Goal: Task Accomplishment & Management: Use online tool/utility

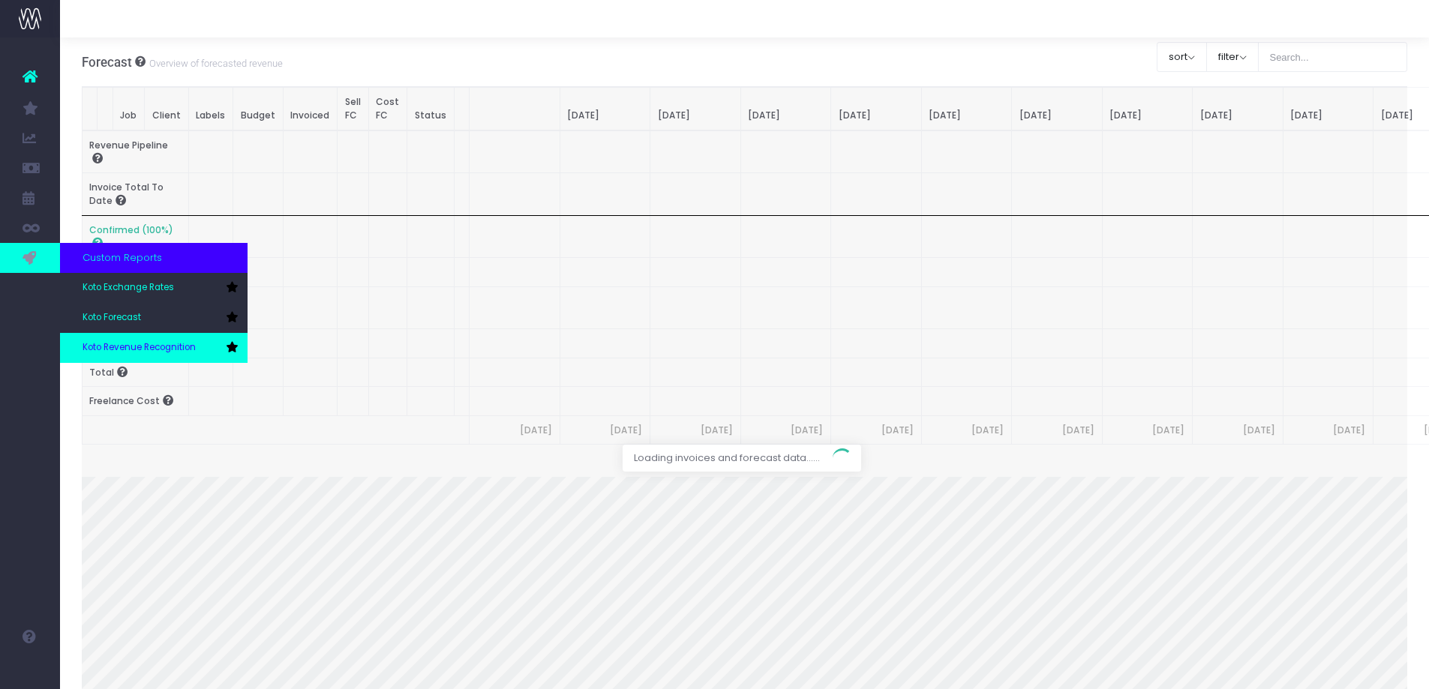
click at [96, 340] on link "Koto Revenue Recognition" at bounding box center [154, 348] width 188 height 30
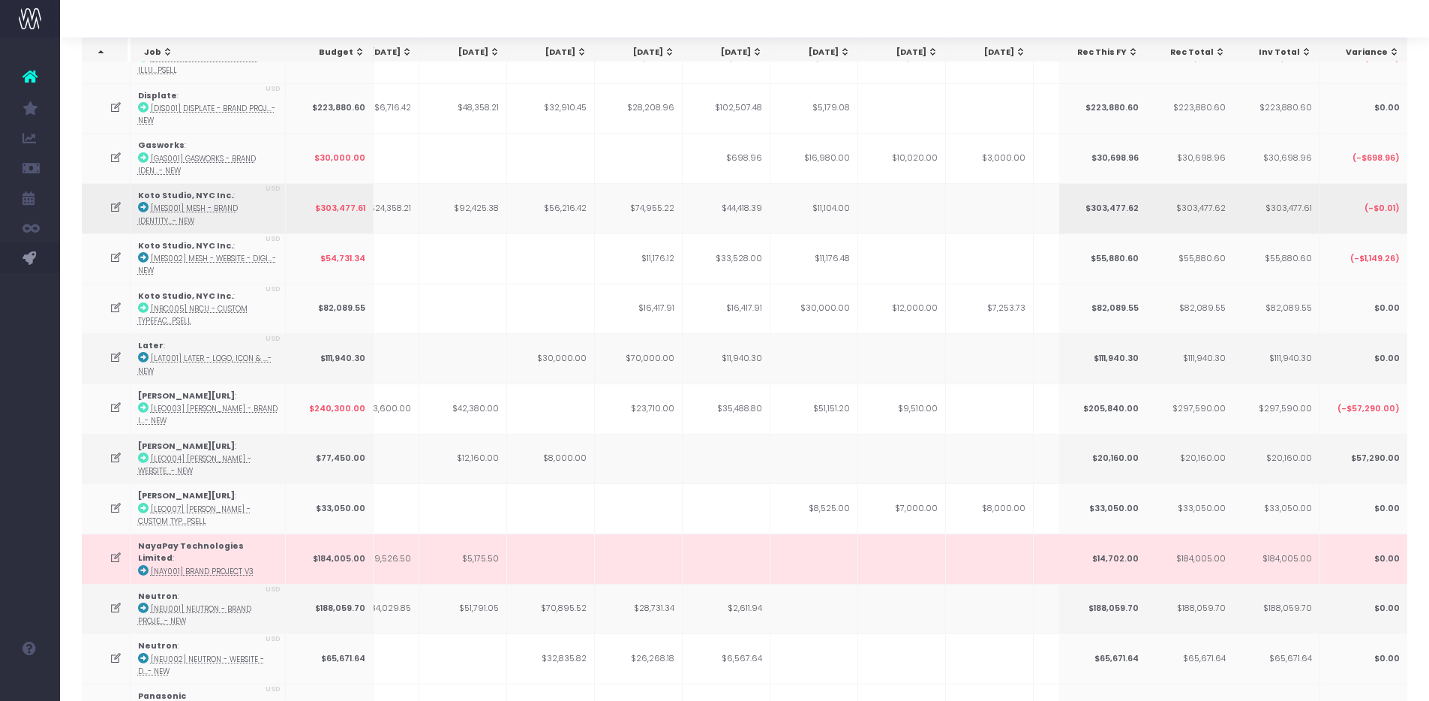
scroll to position [182, 0]
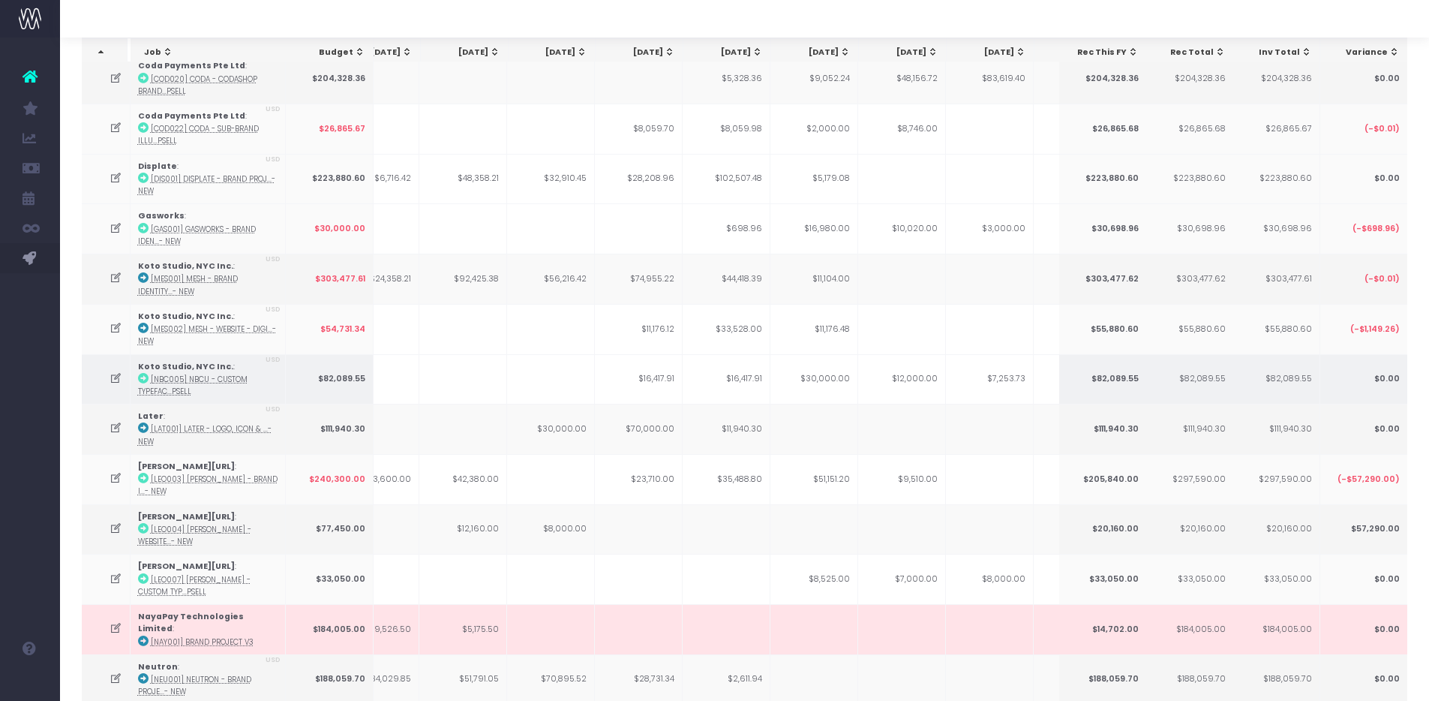
click at [117, 380] on icon at bounding box center [116, 378] width 13 height 13
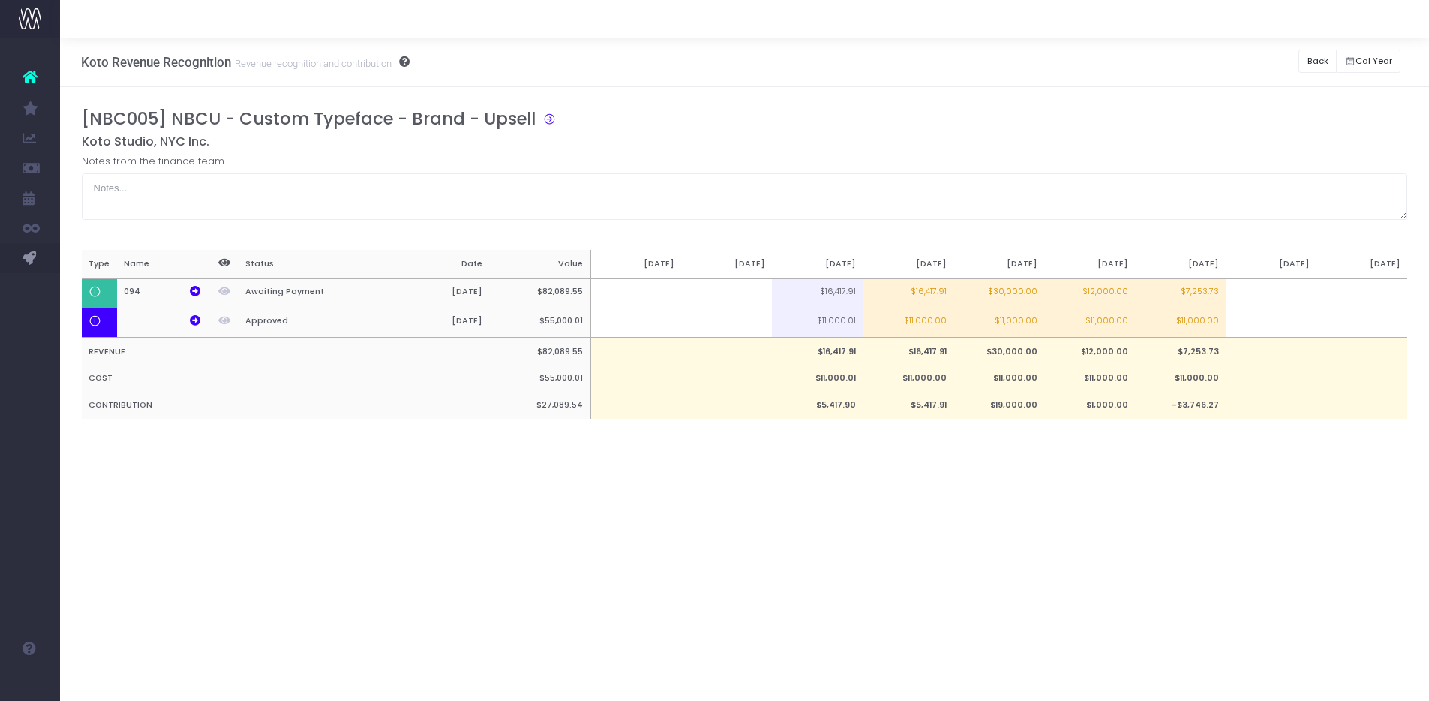
scroll to position [0, 0]
click at [1303, 65] on div "Koto Revenue Recognition Revenue recognition and contribution Back Hide history…" at bounding box center [750, 63] width 1380 height 50
click at [1332, 60] on button "Back" at bounding box center [1329, 61] width 38 height 23
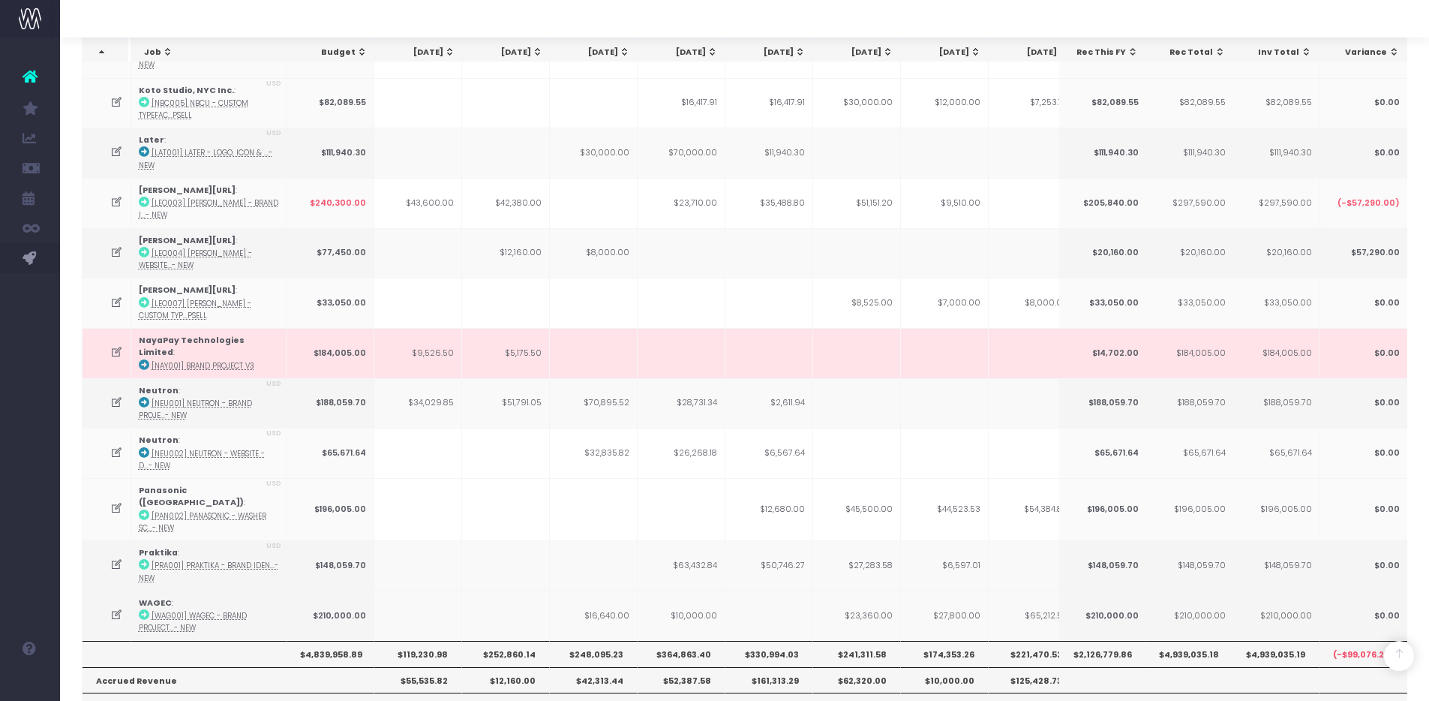
scroll to position [459, 0]
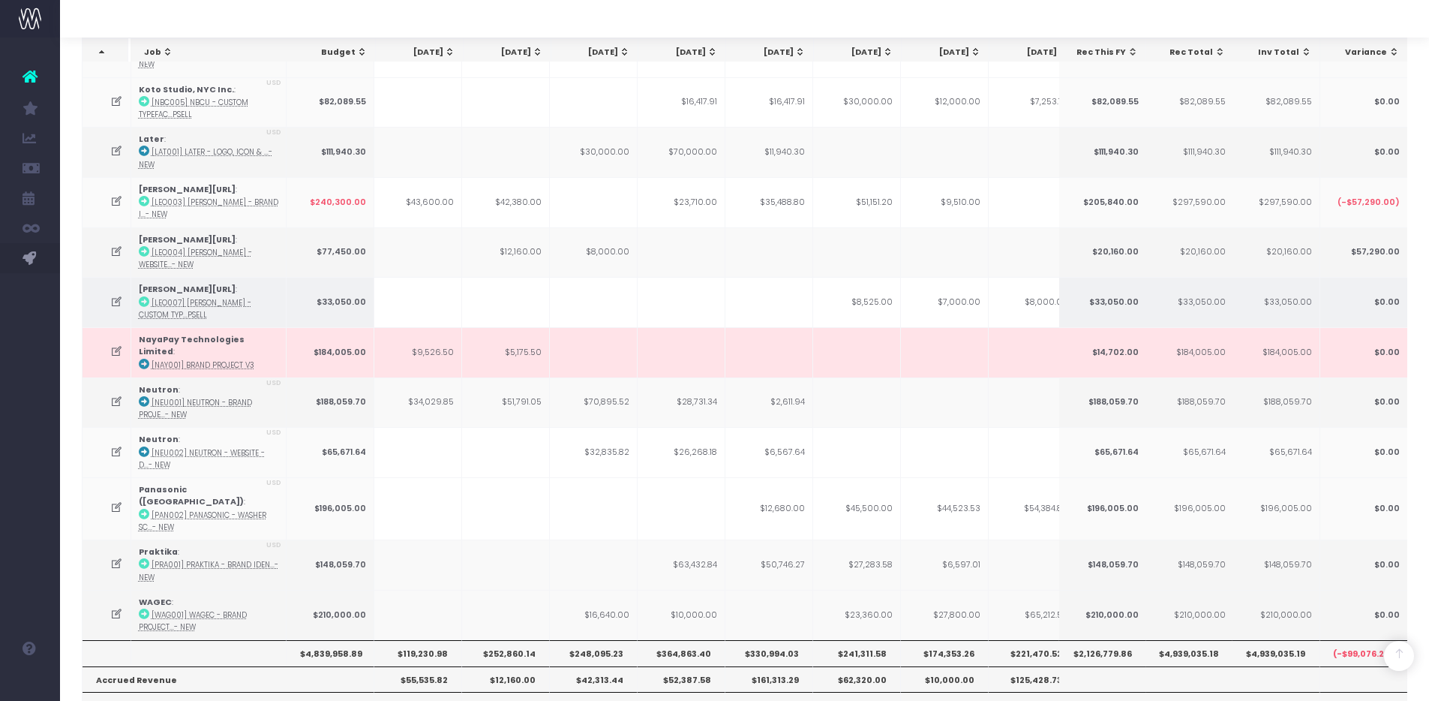
click at [105, 292] on td at bounding box center [107, 302] width 49 height 50
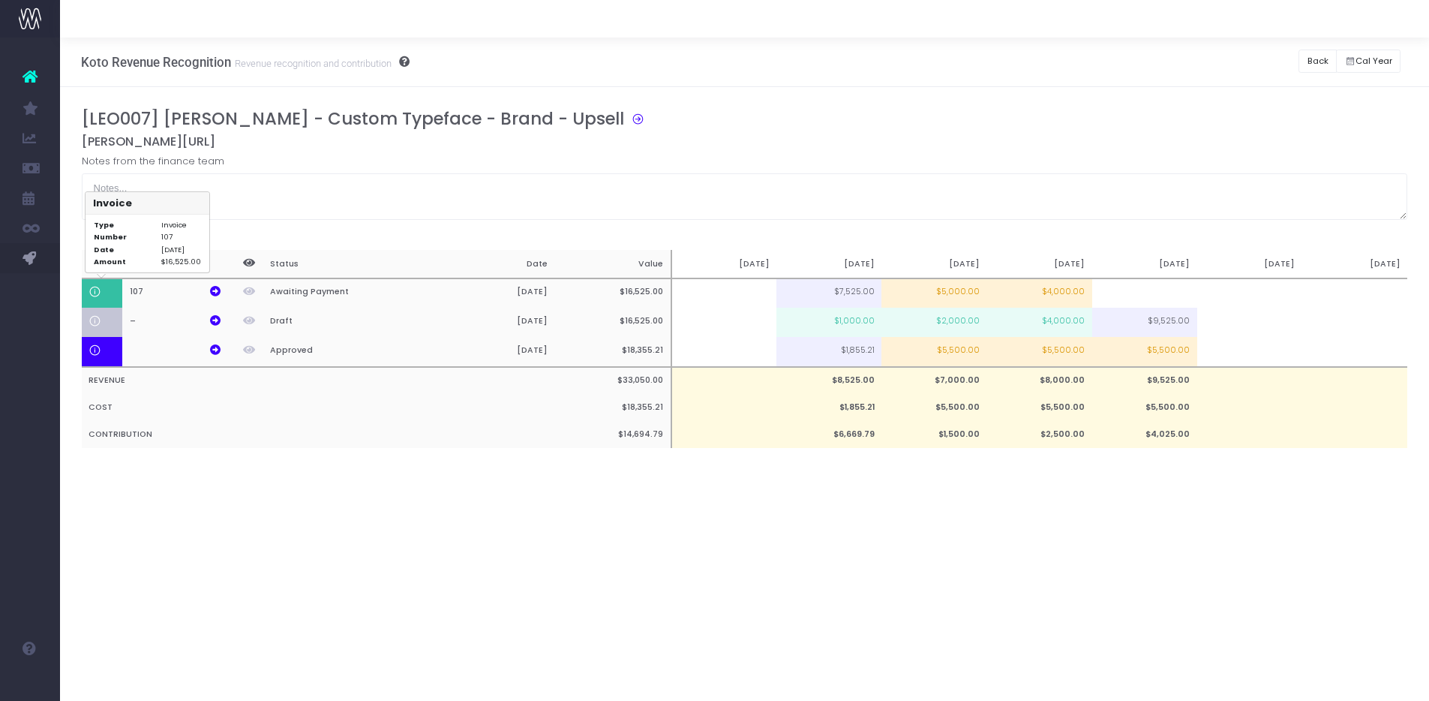
scroll to position [0, 0]
click at [956, 321] on td "$2,000.00" at bounding box center [941, 322] width 106 height 29
click at [1012, 572] on div "Koto Revenue Recognition Revenue recognition and contribution Back Hide history…" at bounding box center [750, 369] width 1380 height 663
click at [980, 323] on td "$2,000.00" at bounding box center [941, 322] width 106 height 29
click at [862, 329] on td "$1,000.00" at bounding box center [835, 322] width 106 height 29
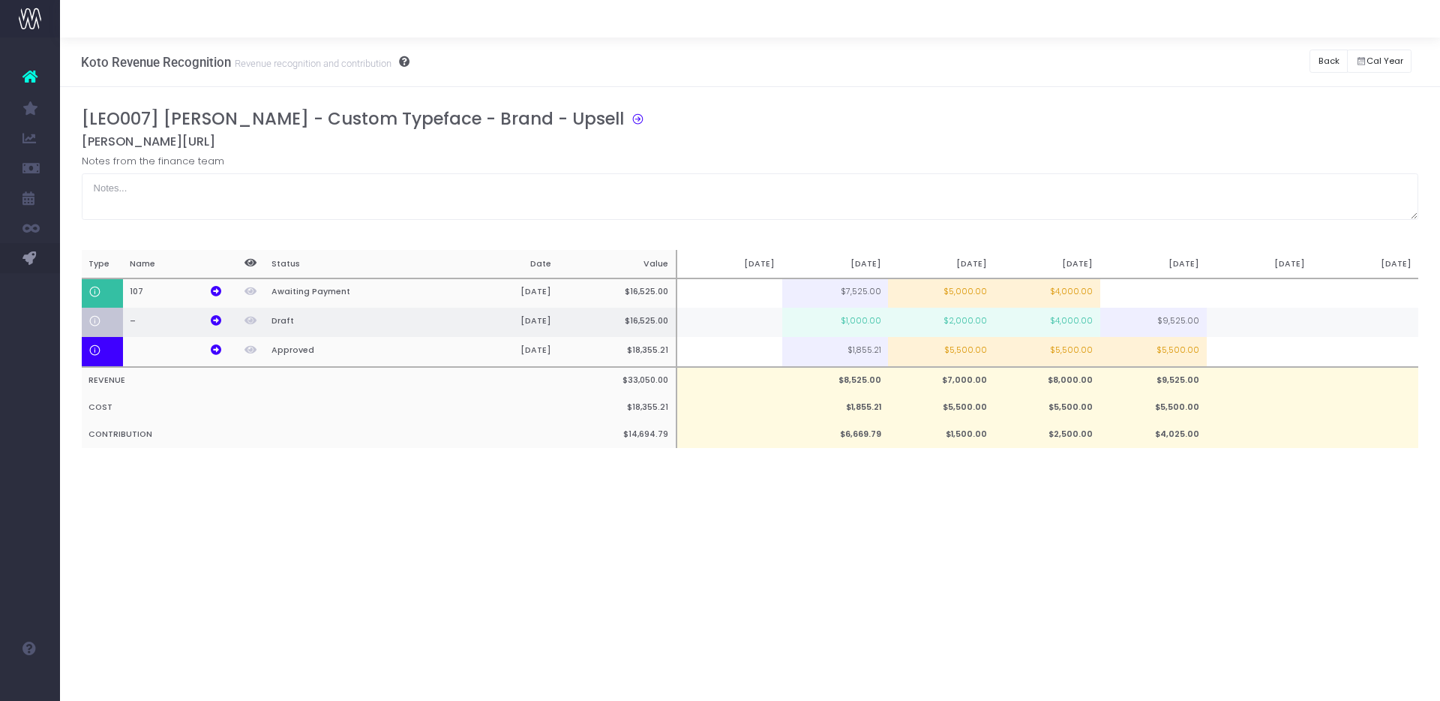
click at [946, 317] on td "$2,000.00" at bounding box center [941, 322] width 106 height 29
click at [1062, 329] on td "$4,000.00" at bounding box center [1048, 322] width 106 height 29
click at [964, 323] on td "$3,000.00" at bounding box center [941, 322] width 106 height 29
click at [964, 321] on td "$4,000.00" at bounding box center [941, 322] width 106 height 29
click at [995, 619] on div "Koto Revenue Recognition Revenue recognition and contribution Back Hide history…" at bounding box center [750, 369] width 1380 height 663
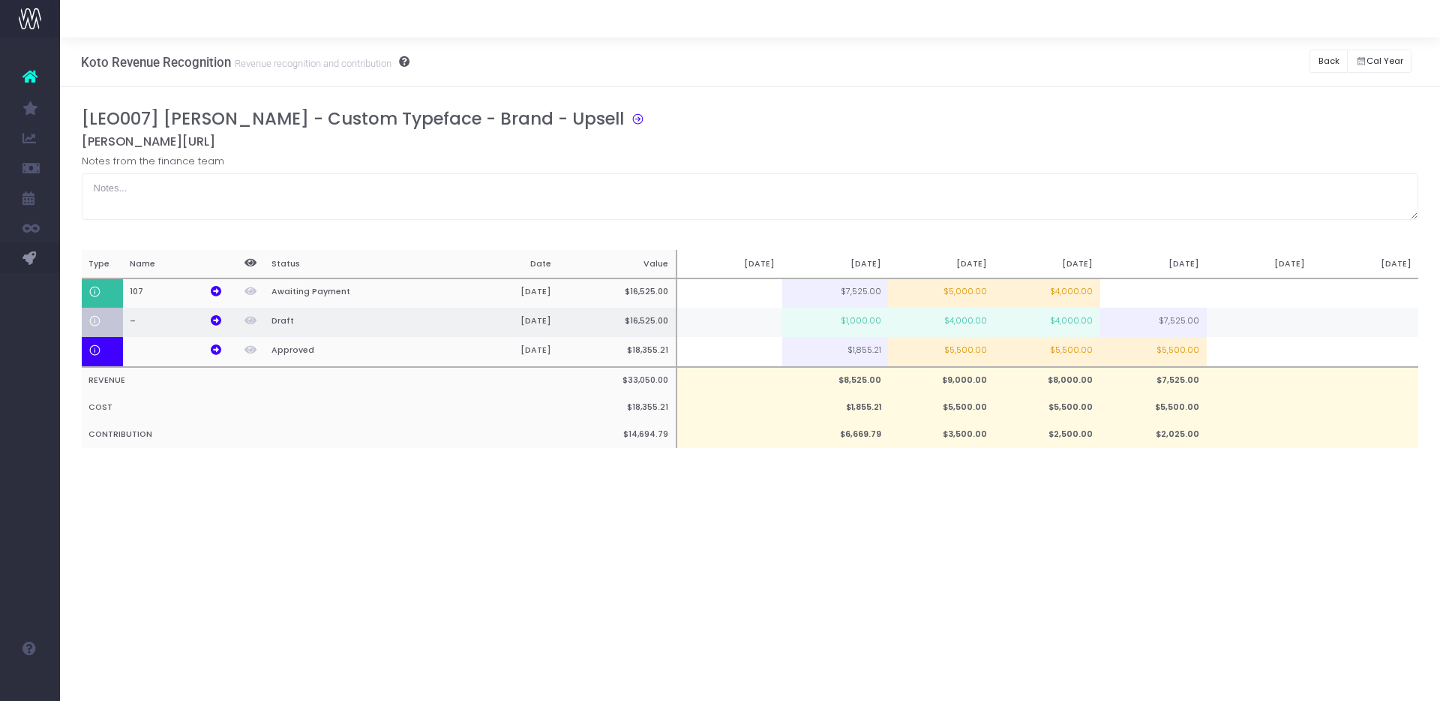
click at [878, 319] on td "$1,000.00" at bounding box center [835, 322] width 106 height 29
type input "$1,000.00"
click at [950, 524] on div "Koto Revenue Recognition Revenue recognition and contribution Back Hide history…" at bounding box center [750, 369] width 1380 height 663
click at [958, 328] on td "$4,000.00" at bounding box center [941, 322] width 106 height 29
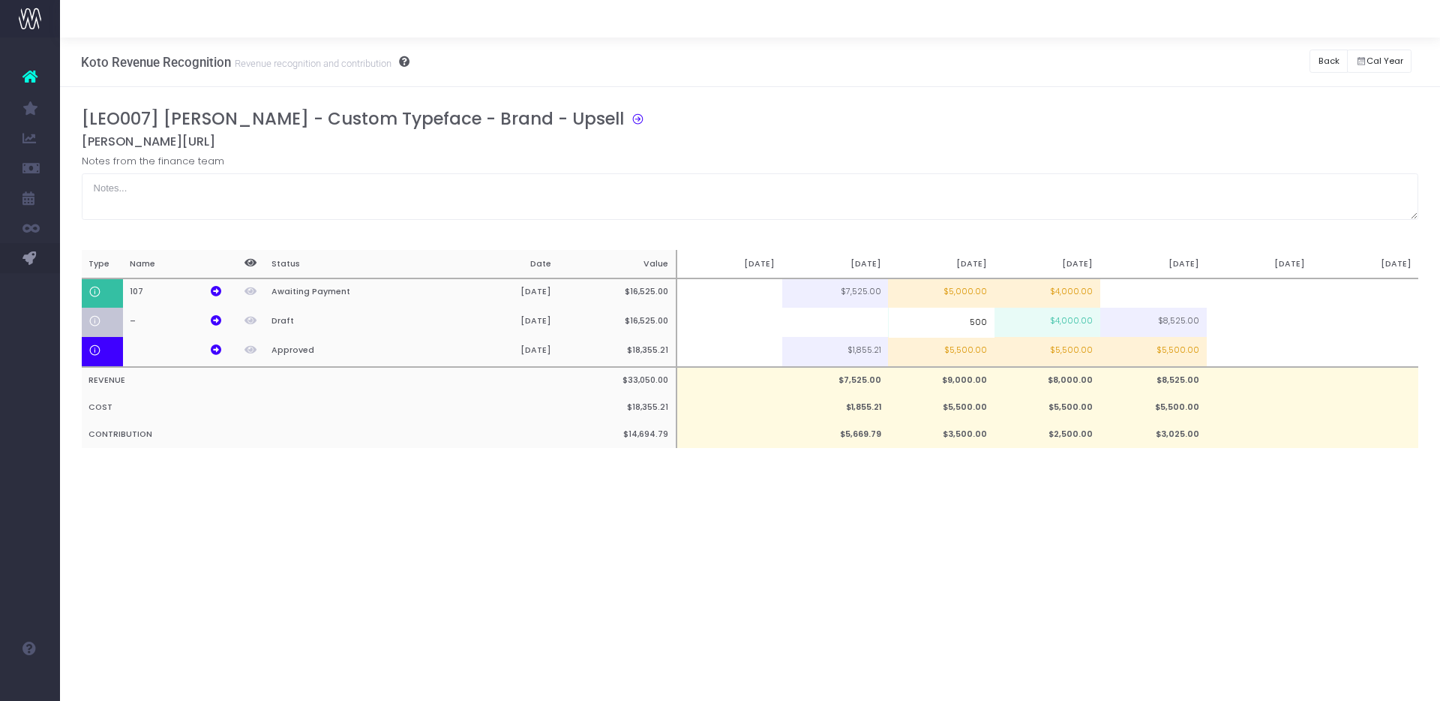
type input "5000"
click at [926, 549] on div "Koto Revenue Recognition Revenue recognition and contribution Back Hide history…" at bounding box center [750, 369] width 1380 height 663
click at [1342, 57] on button "Back" at bounding box center [1329, 61] width 38 height 23
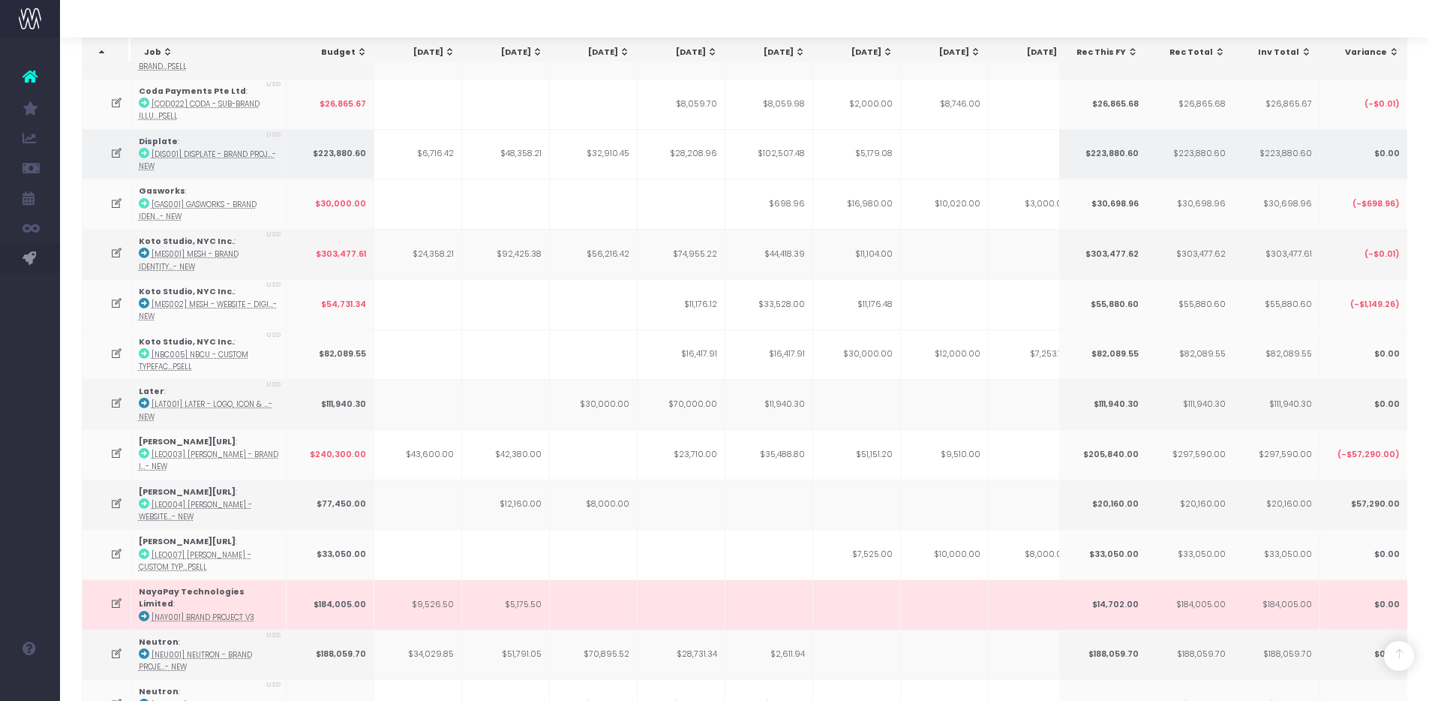
scroll to position [540, 0]
